Goal: Task Accomplishment & Management: Complete application form

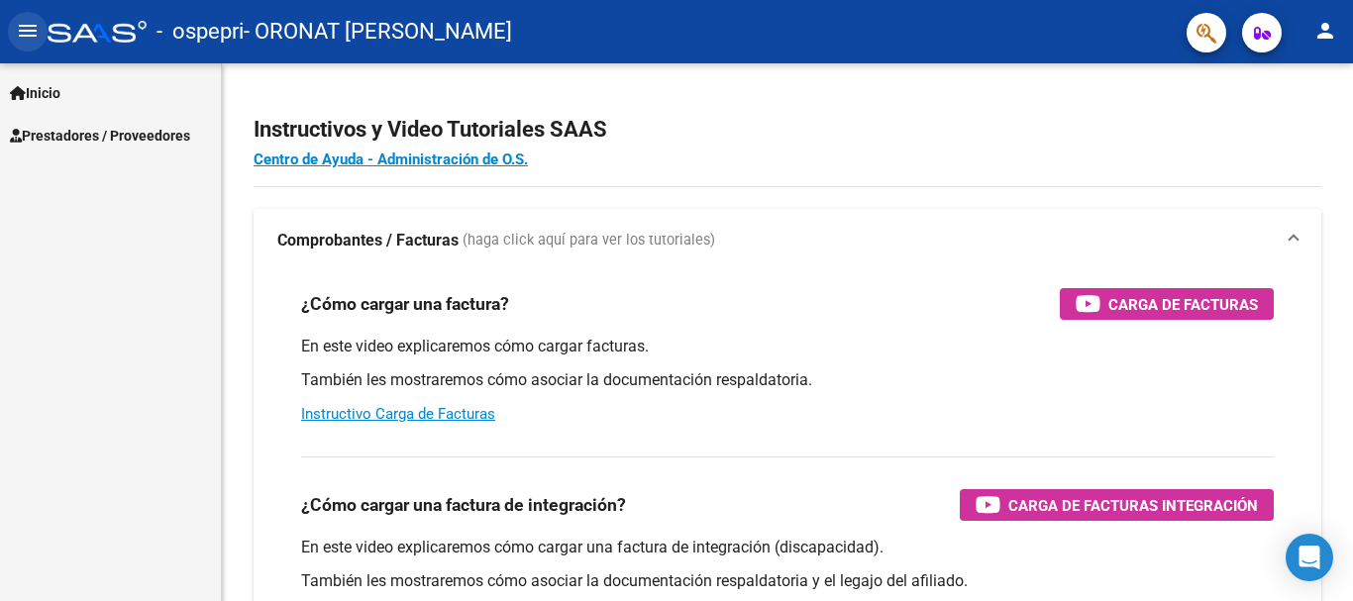
click at [34, 37] on mat-icon "menu" at bounding box center [28, 31] width 24 height 24
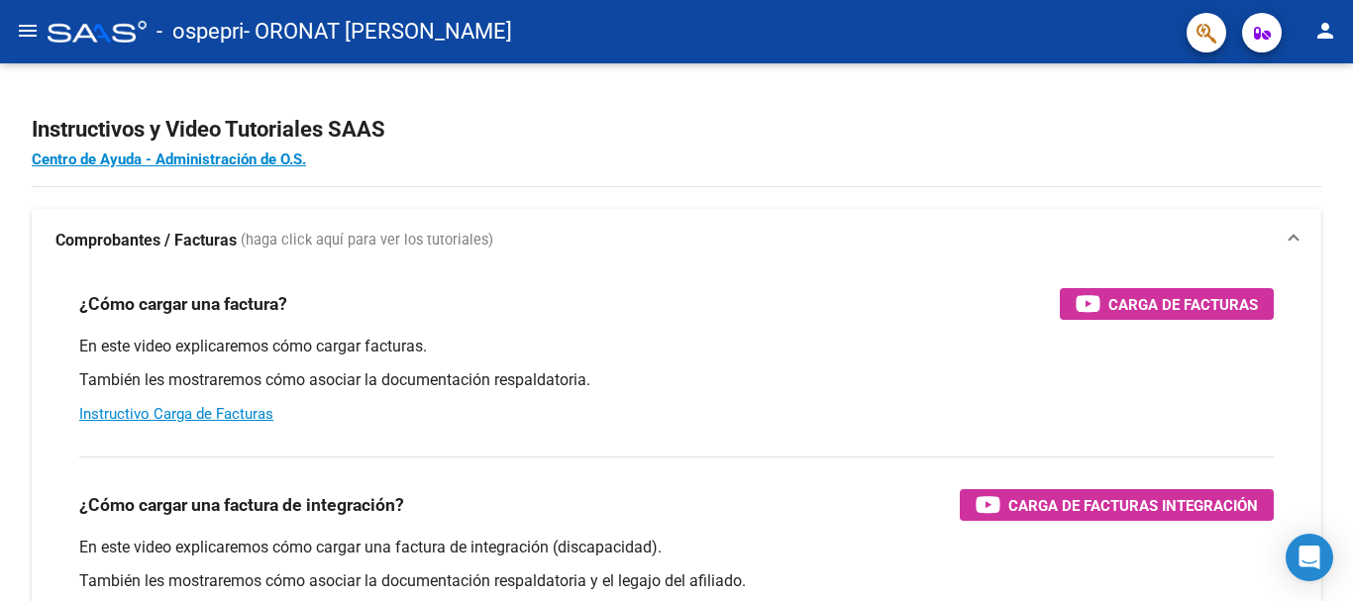
click at [34, 37] on mat-icon "menu" at bounding box center [28, 31] width 24 height 24
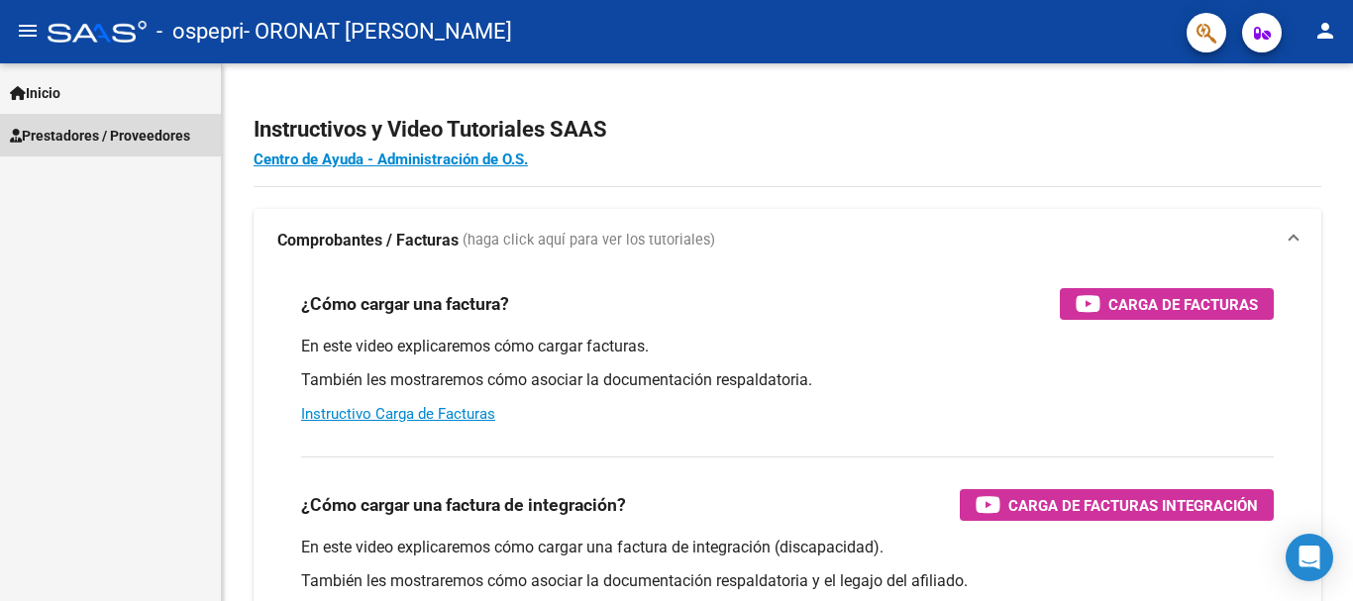
click at [61, 126] on span "Prestadores / Proveedores" at bounding box center [100, 136] width 180 height 22
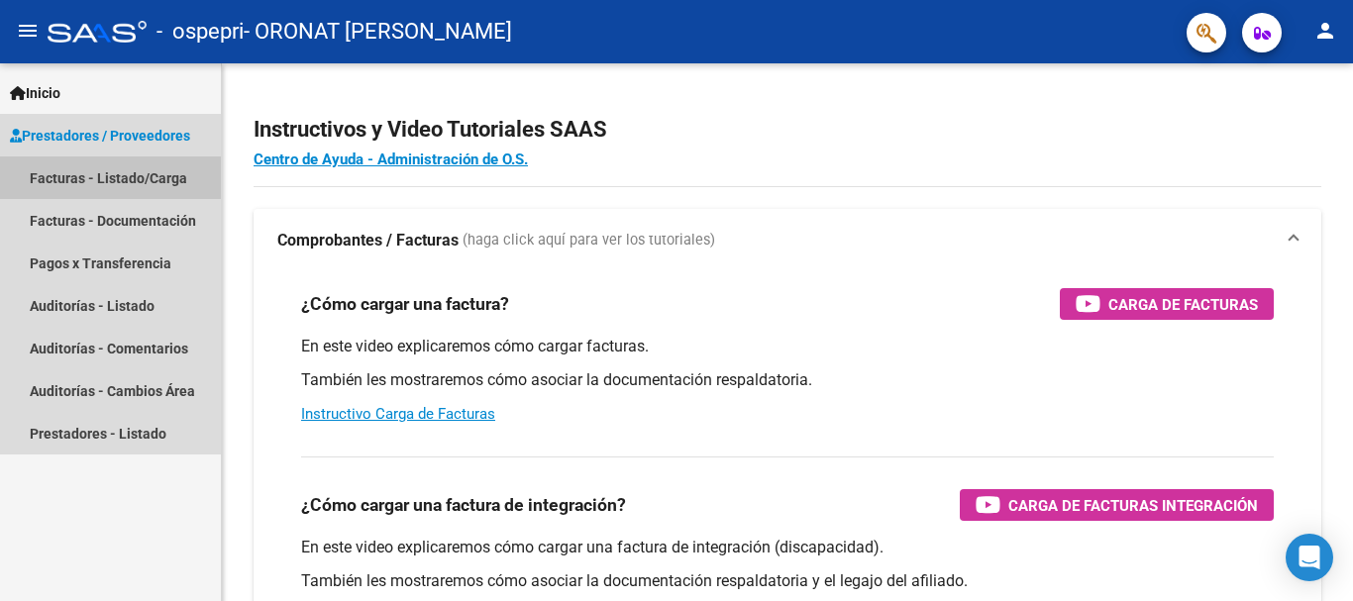
click at [100, 178] on link "Facturas - Listado/Carga" at bounding box center [110, 177] width 221 height 43
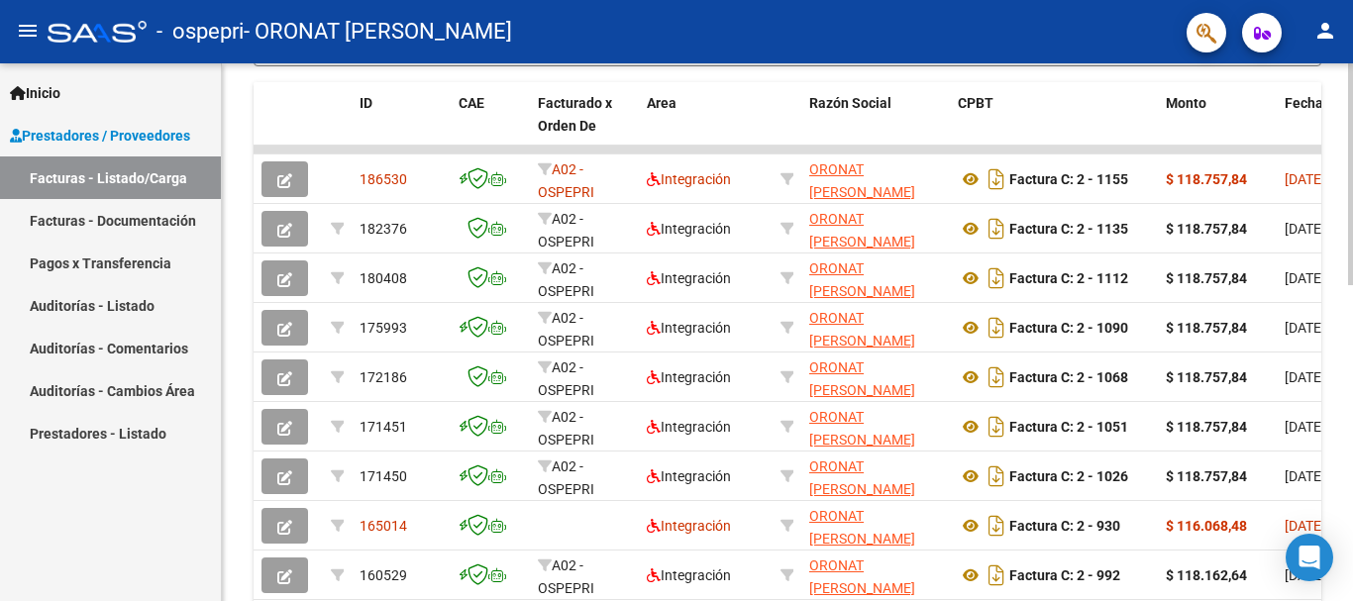
scroll to position [601, 0]
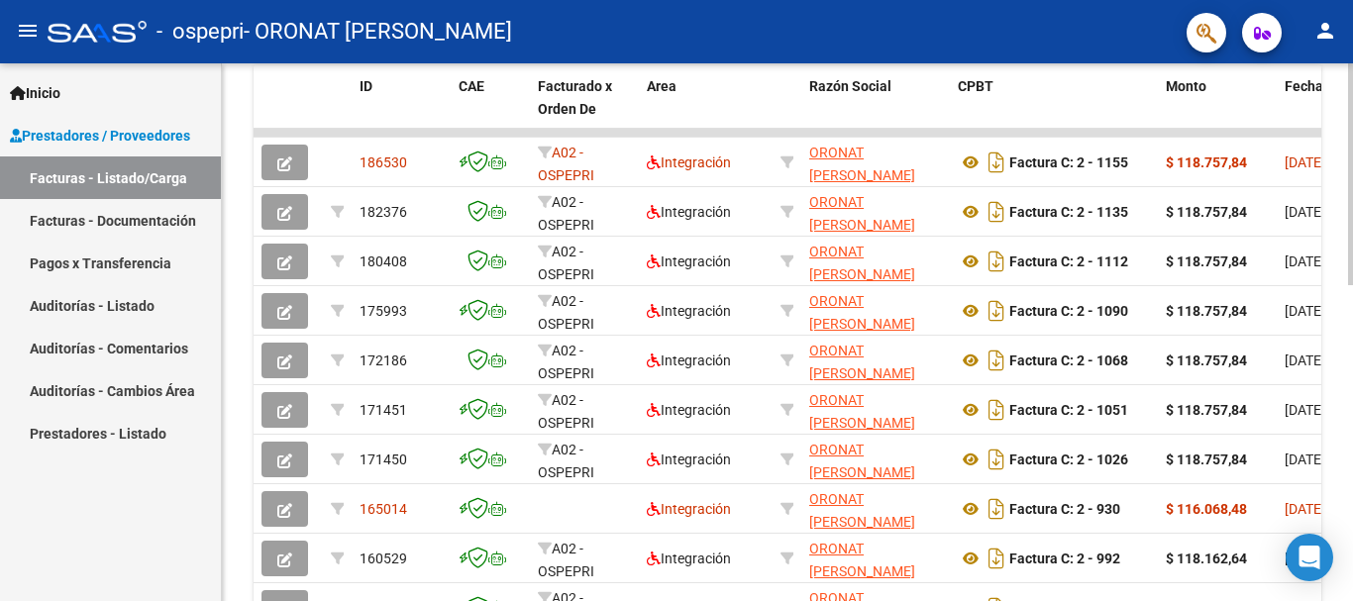
click at [1247, 356] on div "Video tutorial PRESTADORES -> Listado de CPBTs Emitidos por Prestadores / Prove…" at bounding box center [790, 107] width 1136 height 1290
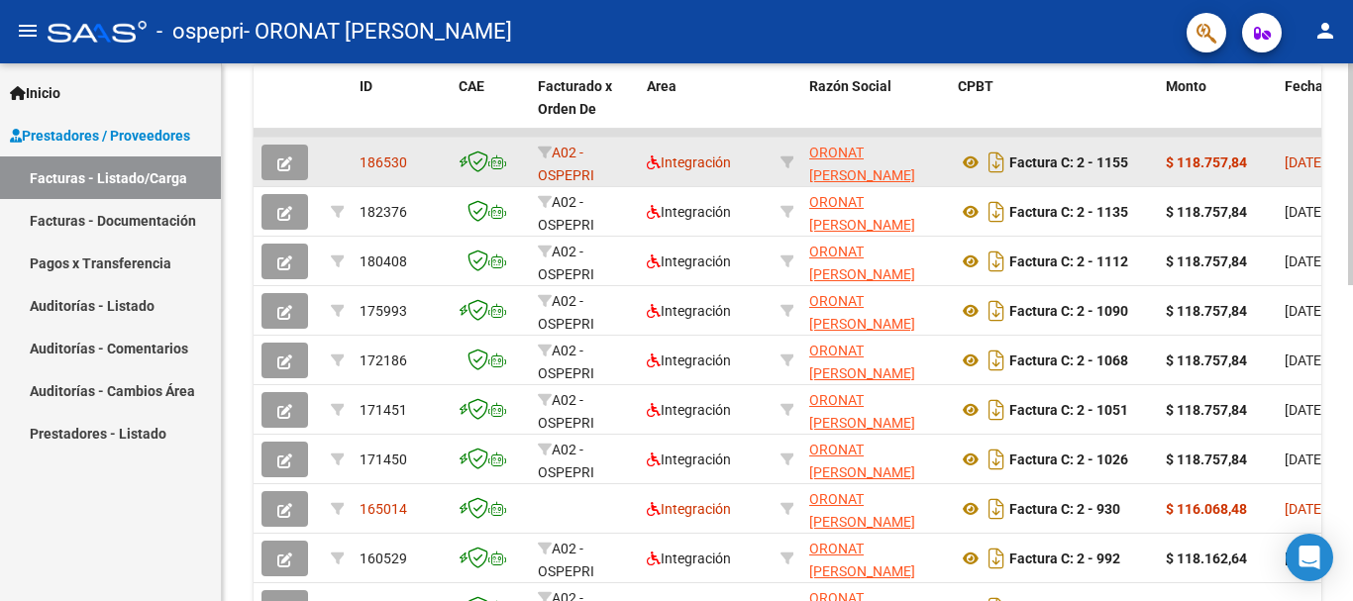
click at [945, 151] on datatable-body-cell "ORONAT [PERSON_NAME] 27343759903" at bounding box center [875, 162] width 149 height 49
click at [1247, 163] on strong "$ 118.757,84" at bounding box center [1205, 162] width 81 height 16
click at [291, 156] on icon "button" at bounding box center [284, 163] width 15 height 15
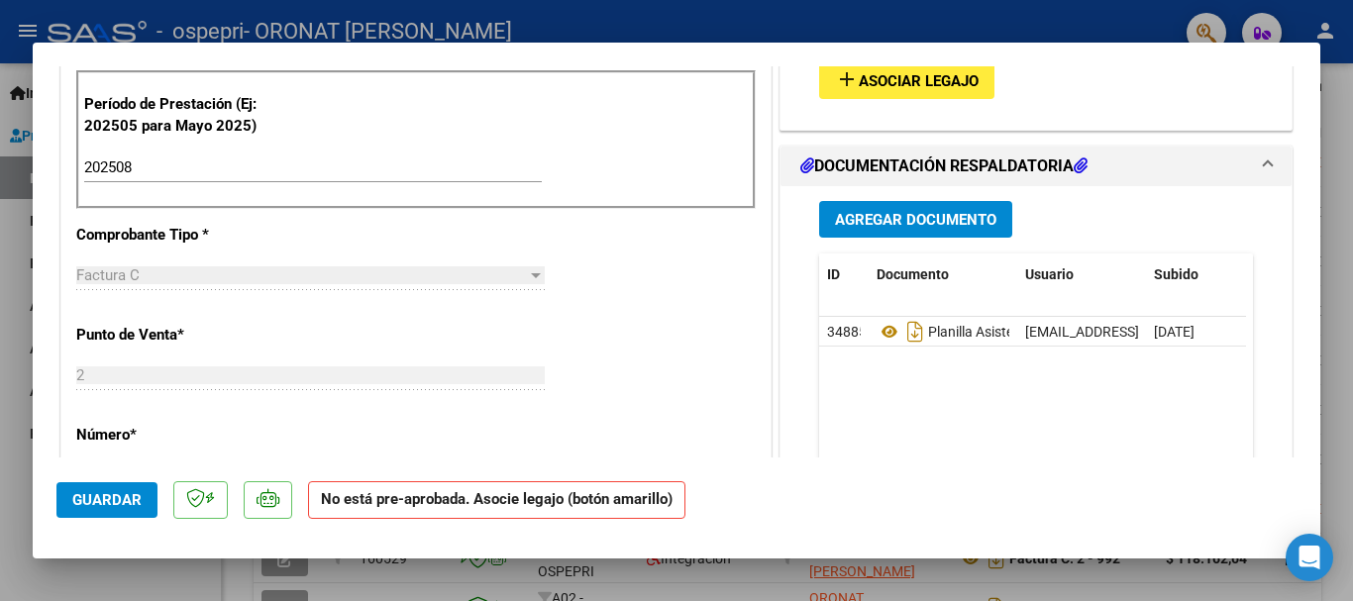
scroll to position [509, 0]
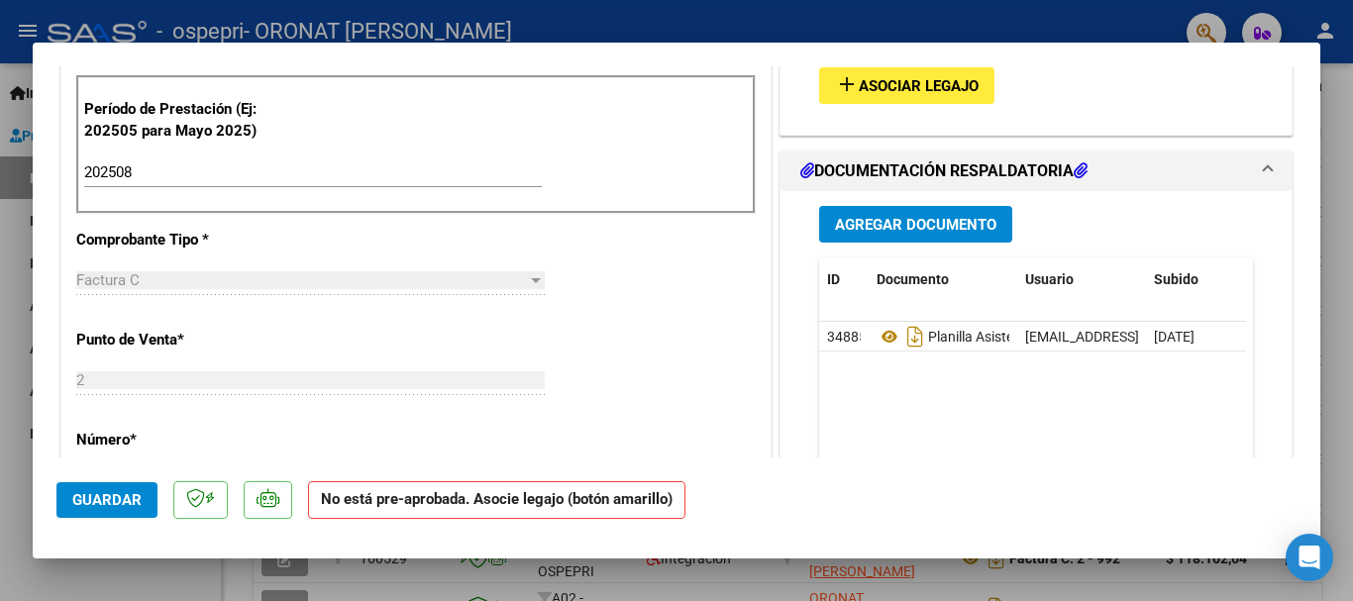
drag, startPoint x: 899, startPoint y: 334, endPoint x: 1000, endPoint y: 379, distance: 110.8
click at [1000, 379] on datatable-body "34885 Planilla Asistencia [PERSON_NAME] Fono Septiemrbe 2025 [EMAIL_ADDRESS][DO…" at bounding box center [1032, 414] width 427 height 184
click at [933, 214] on button "Agregar Documento" at bounding box center [915, 224] width 193 height 37
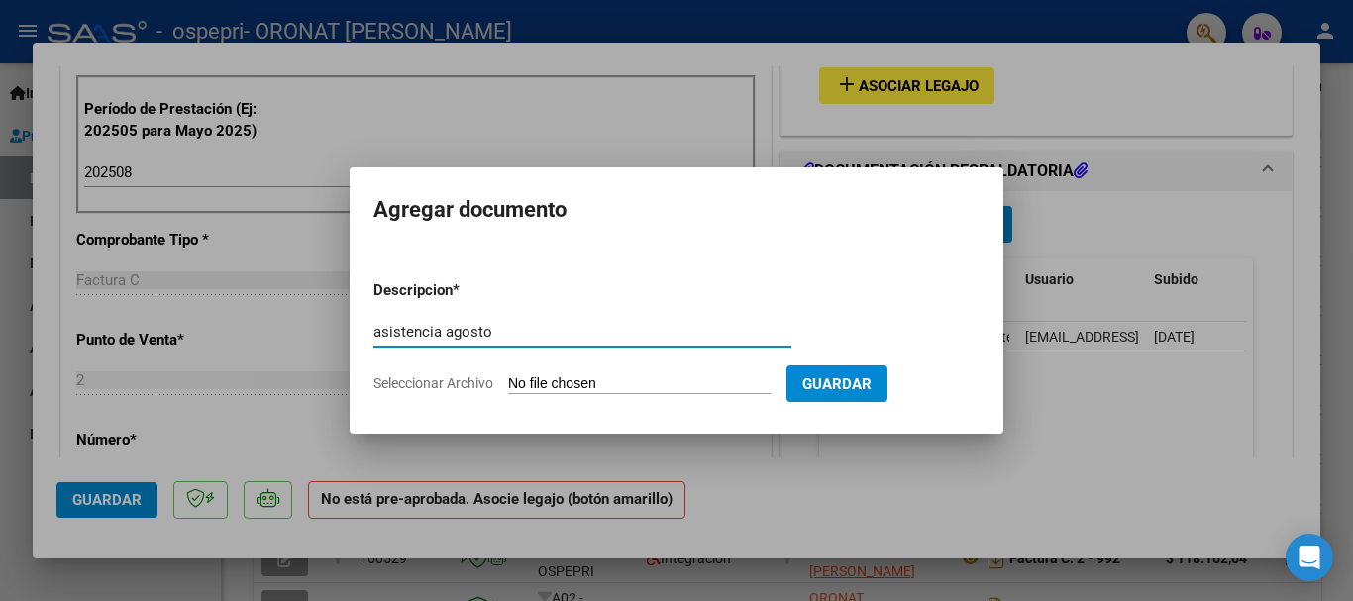
type input "asistencia agosto"
click at [591, 381] on input "Seleccionar Archivo" at bounding box center [639, 384] width 262 height 19
type input "C:\fakepath\asistencia [PERSON_NAME].pdf"
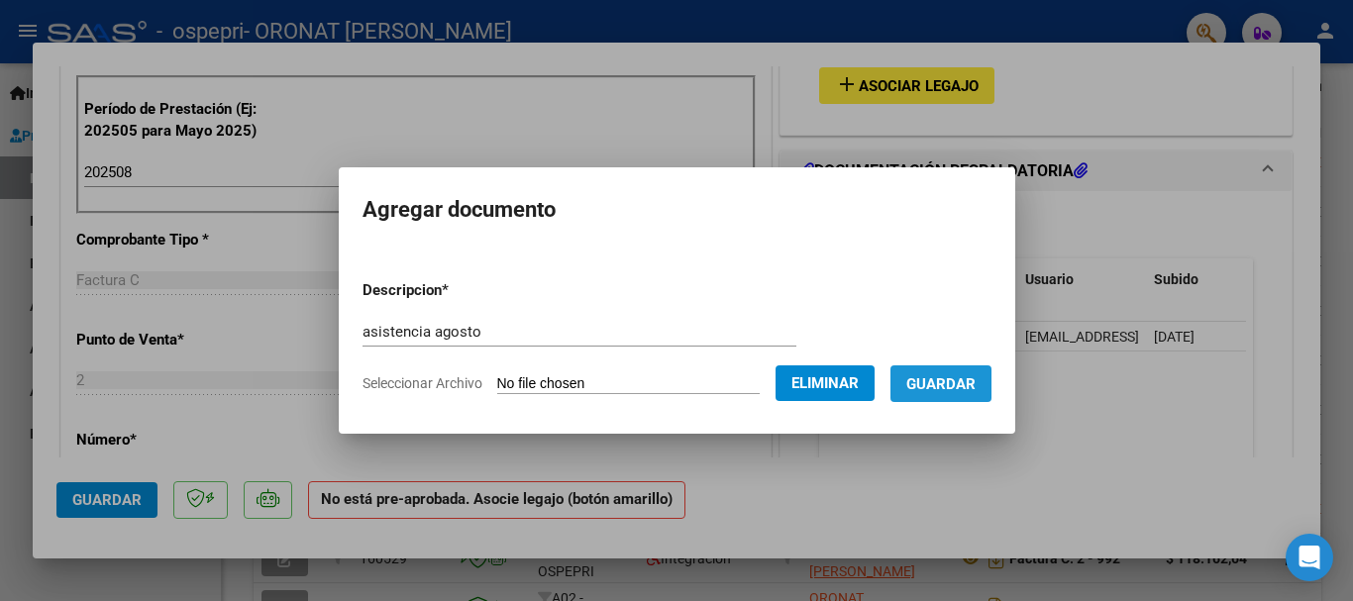
click at [964, 377] on span "Guardar" at bounding box center [940, 384] width 69 height 18
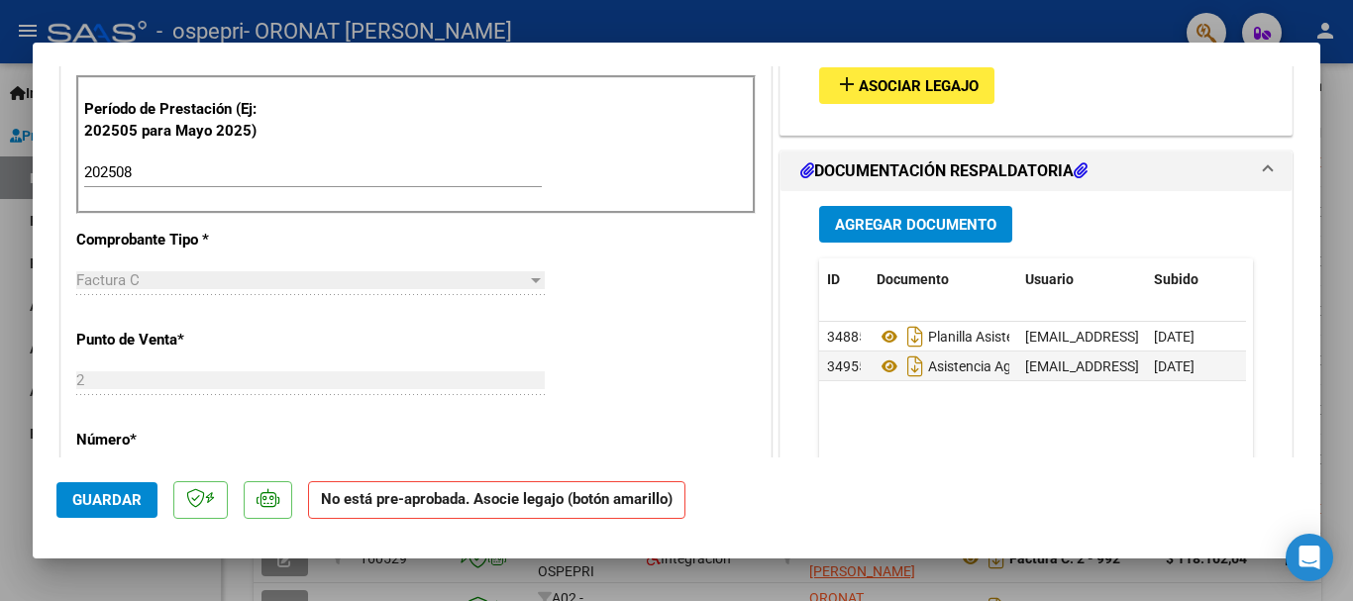
drag, startPoint x: 1001, startPoint y: 331, endPoint x: 1059, endPoint y: 442, distance: 125.3
click at [1059, 442] on datatable-body "34885 Planilla Asistencia [PERSON_NAME] Fono Septiemrbe 2025 [EMAIL_ADDRESS][DO…" at bounding box center [1032, 414] width 427 height 184
click at [132, 501] on span "Guardar" at bounding box center [106, 500] width 69 height 18
